Goal: Task Accomplishment & Management: Use online tool/utility

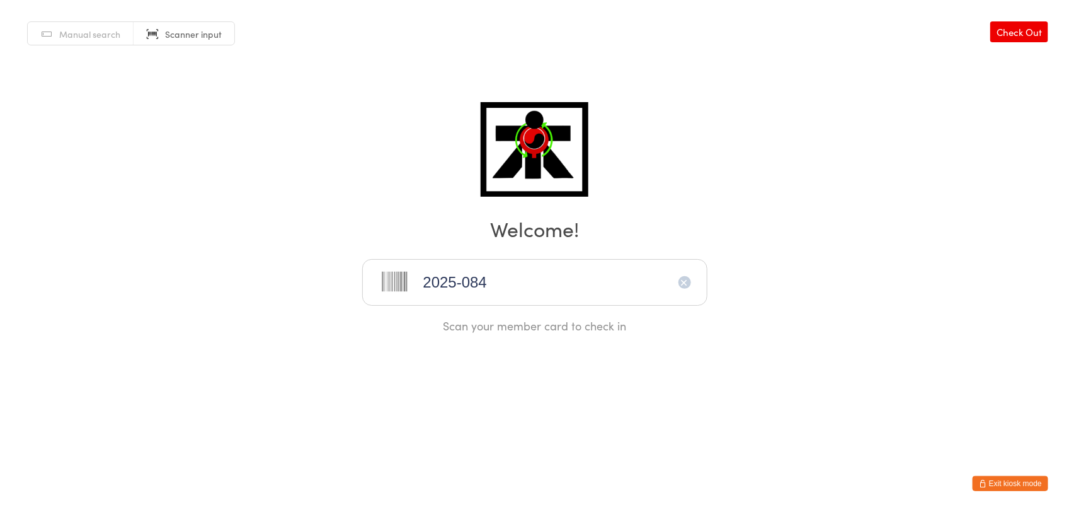
type input "2025-084"
type input "2025-086"
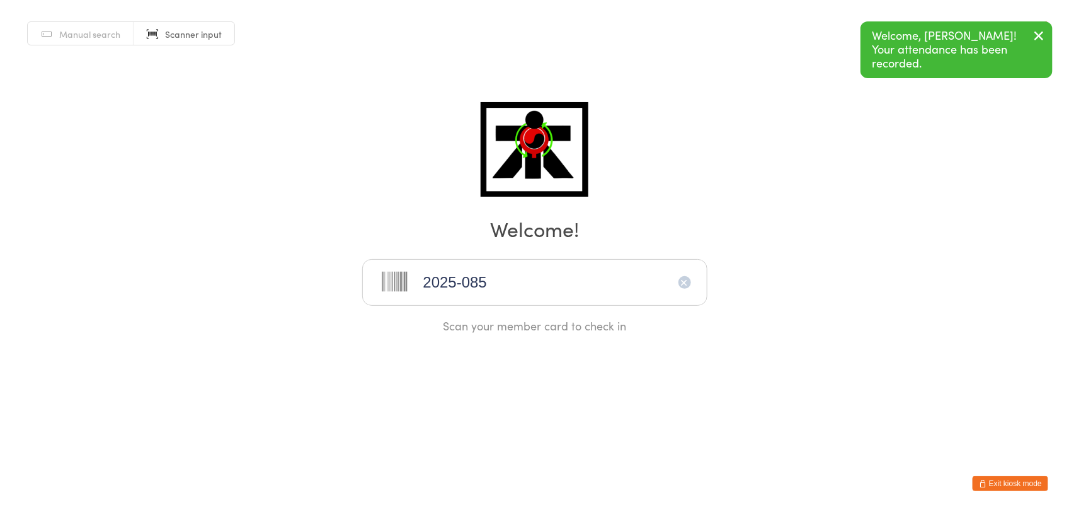
type input "2025-085"
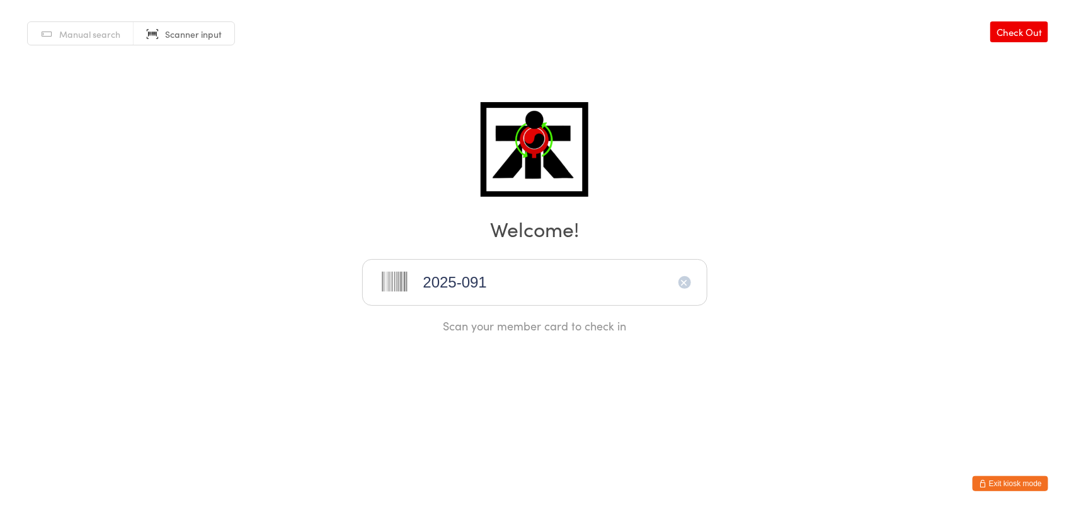
type input "2025-091"
type input "2025-090"
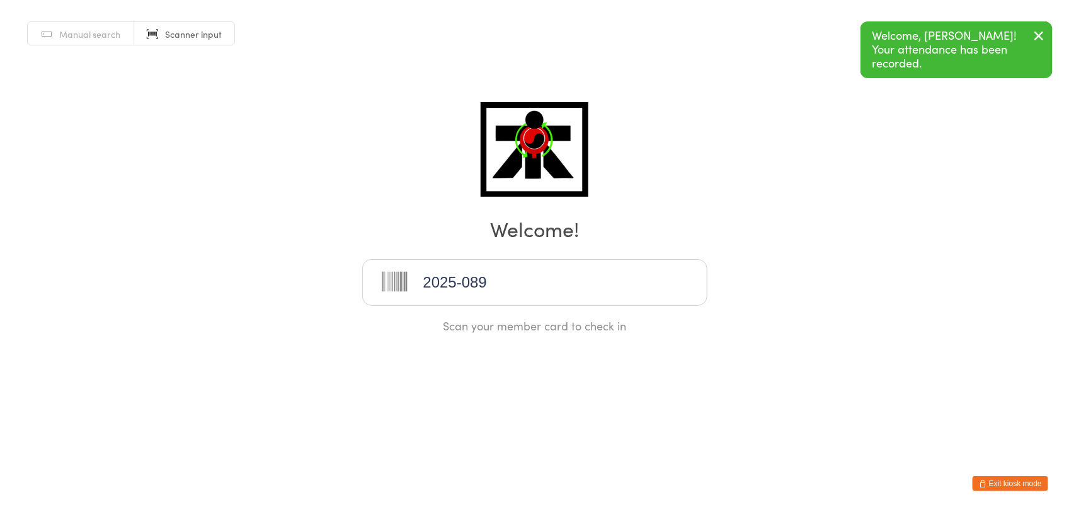
type input "2025-089"
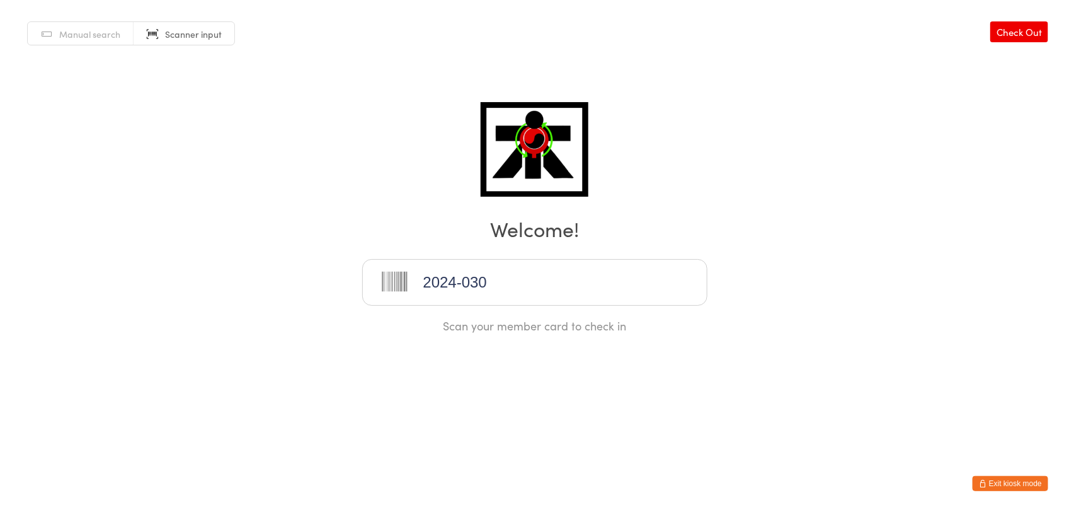
type input "2024-030"
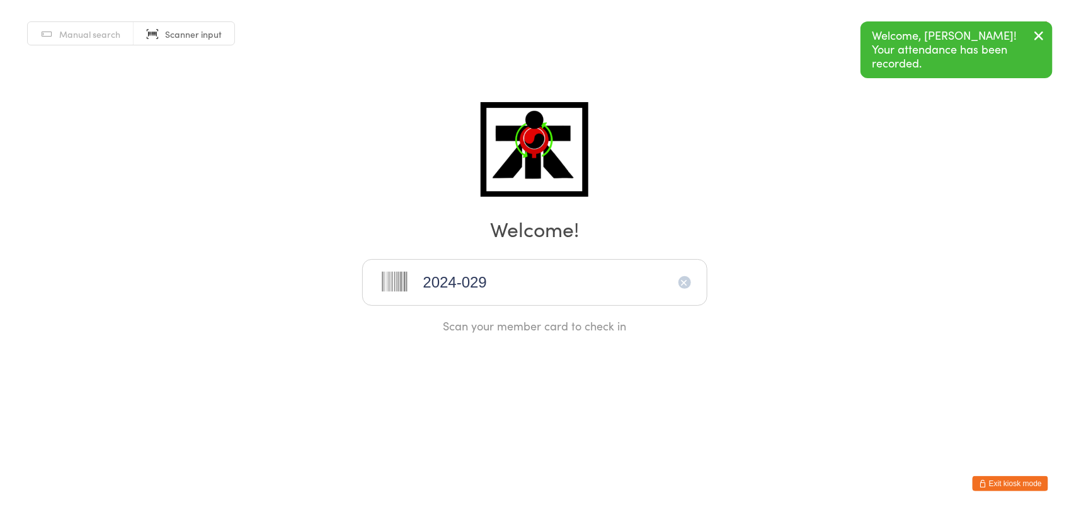
type input "2024-029"
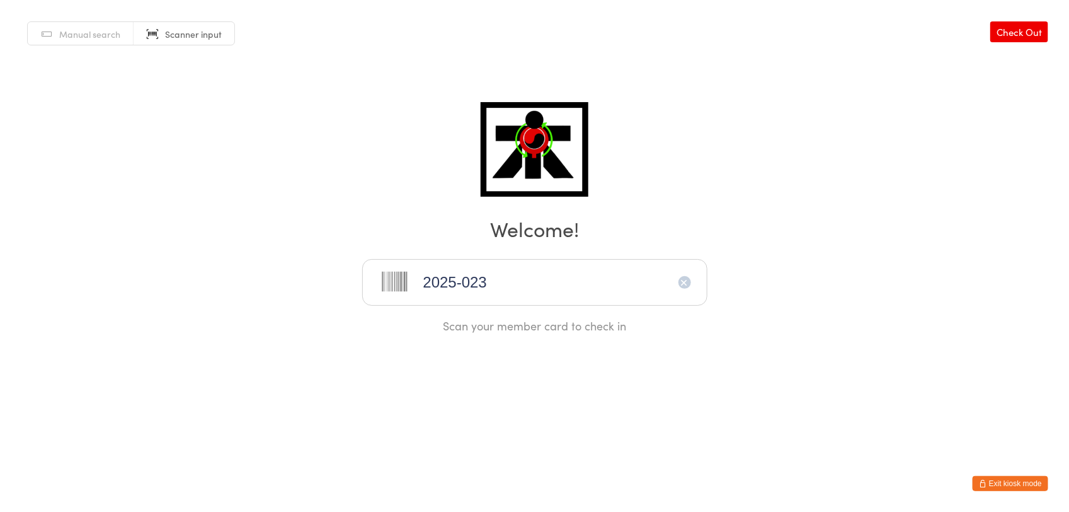
type input "2025-023"
type input "2023-100"
type input "2024-048"
type input "2025-001"
type input "2025-049"
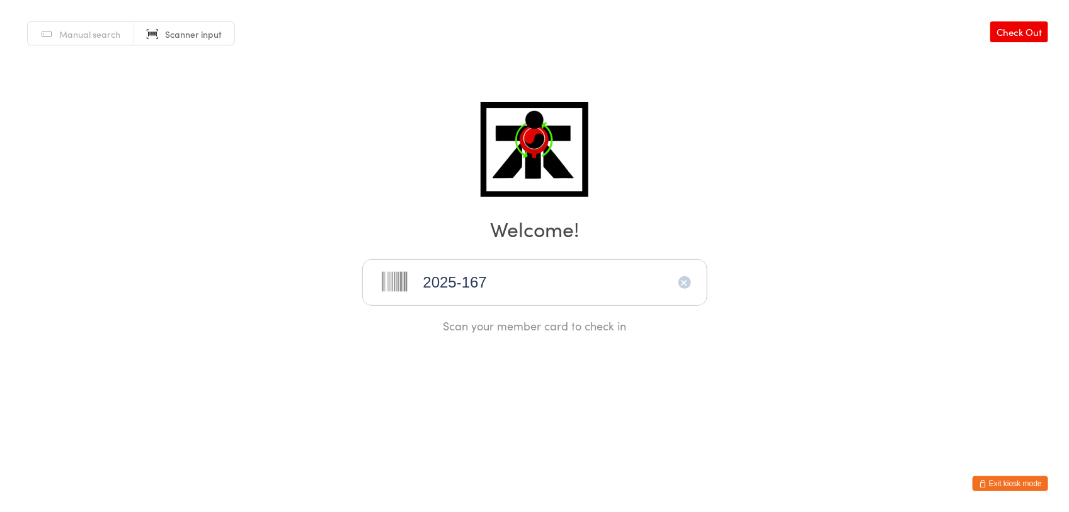
type input "2025-167"
type input "2024-169"
type input "2025-048"
